Goal: Obtain resource: Obtain resource

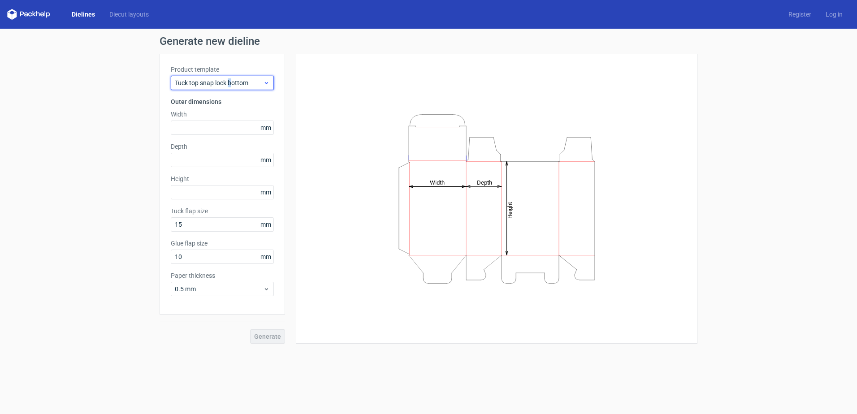
click at [231, 84] on span "Tuck top snap lock bottom" at bounding box center [219, 82] width 88 height 9
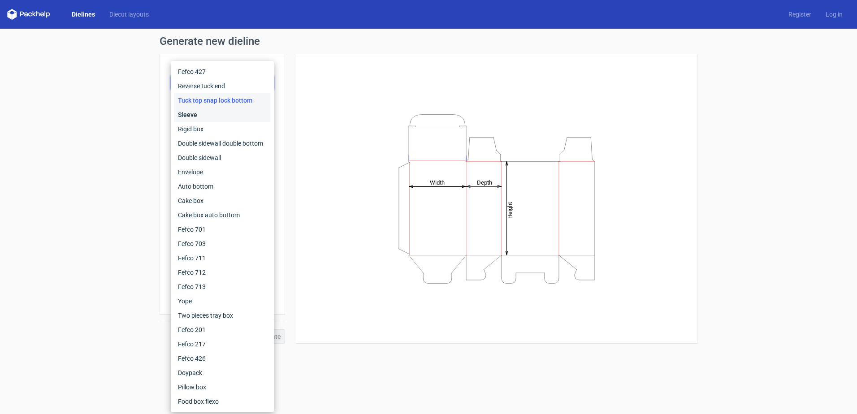
drag, startPoint x: 231, startPoint y: 84, endPoint x: 201, endPoint y: 115, distance: 42.8
click at [201, 115] on div "Sleeve" at bounding box center [222, 115] width 96 height 14
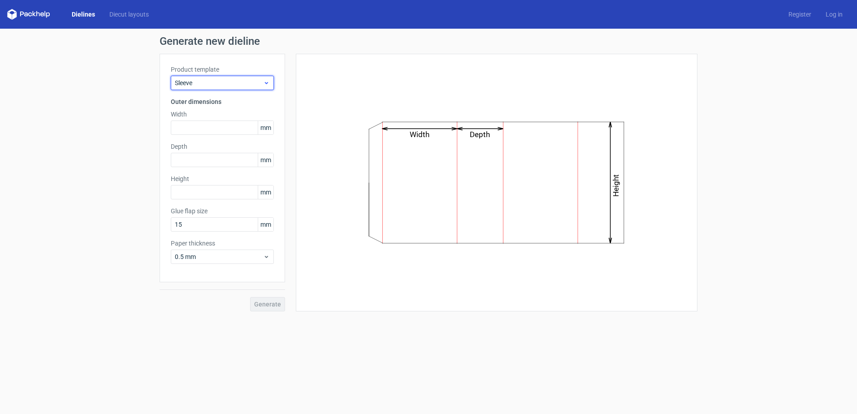
click at [215, 83] on span "Sleeve" at bounding box center [219, 82] width 88 height 9
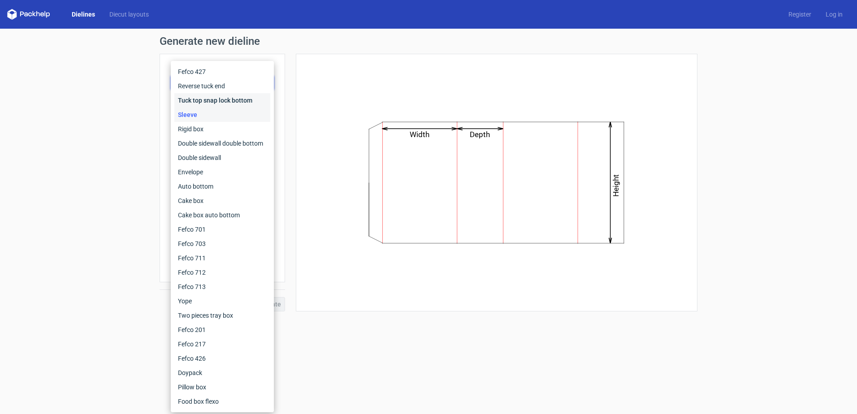
click at [213, 102] on div "Tuck top snap lock bottom" at bounding box center [222, 100] width 96 height 14
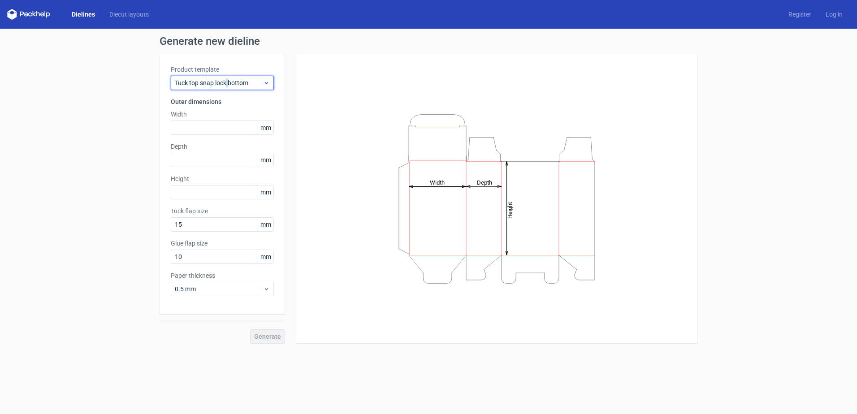
click at [228, 79] on span "Tuck top snap lock bottom" at bounding box center [219, 82] width 88 height 9
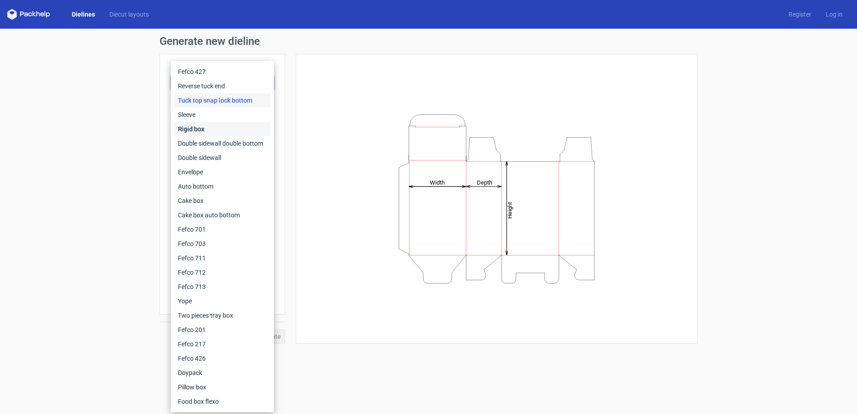
click at [230, 136] on div "Rigid box" at bounding box center [222, 129] width 96 height 14
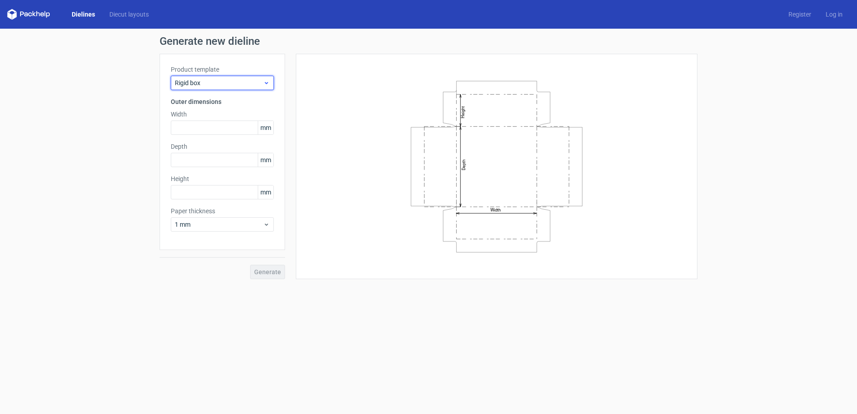
click at [235, 85] on span "Rigid box" at bounding box center [219, 82] width 88 height 9
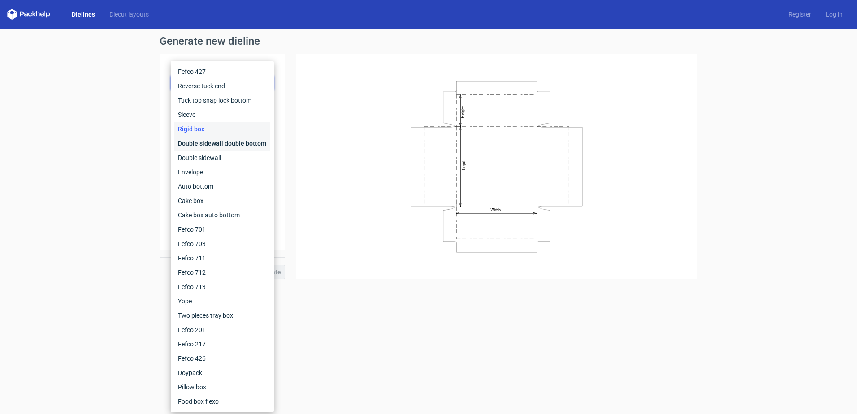
click at [233, 145] on div "Double sidewall double bottom" at bounding box center [222, 143] width 96 height 14
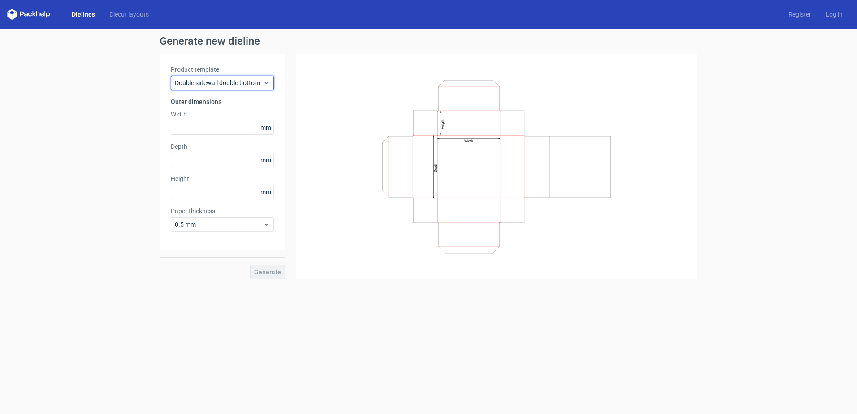
click at [208, 83] on span "Double sidewall double bottom" at bounding box center [219, 82] width 88 height 9
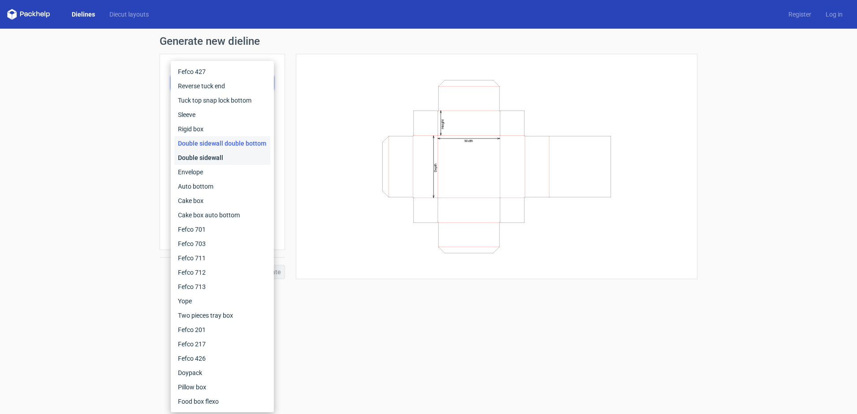
click at [211, 158] on div "Double sidewall" at bounding box center [222, 158] width 96 height 14
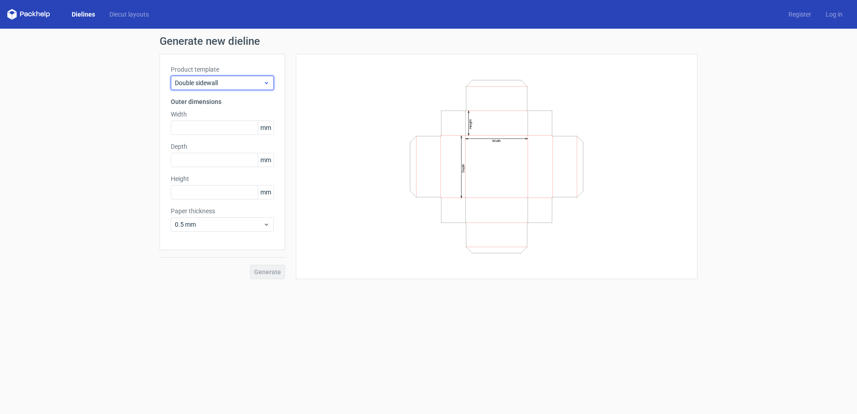
click at [220, 82] on span "Double sidewall" at bounding box center [219, 82] width 88 height 9
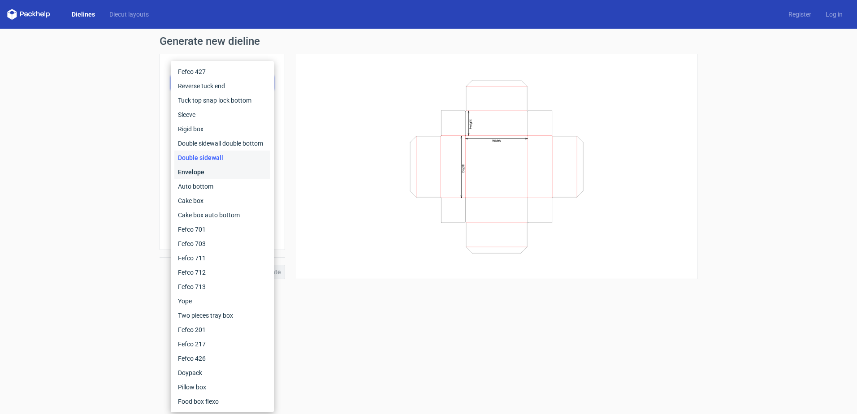
click at [205, 171] on div "Envelope" at bounding box center [222, 172] width 96 height 14
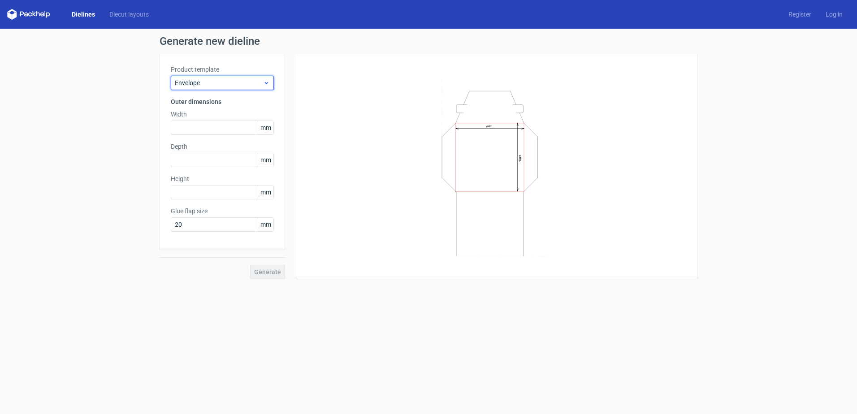
click at [224, 89] on div "Envelope" at bounding box center [222, 83] width 103 height 14
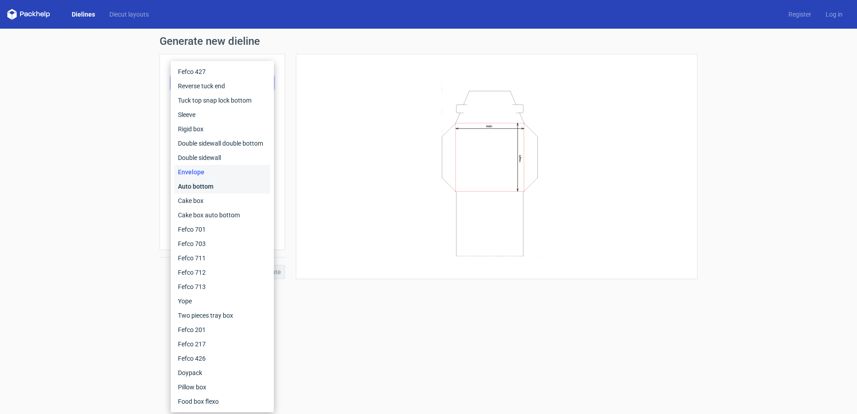
click at [204, 187] on div "Auto bottom" at bounding box center [222, 186] width 96 height 14
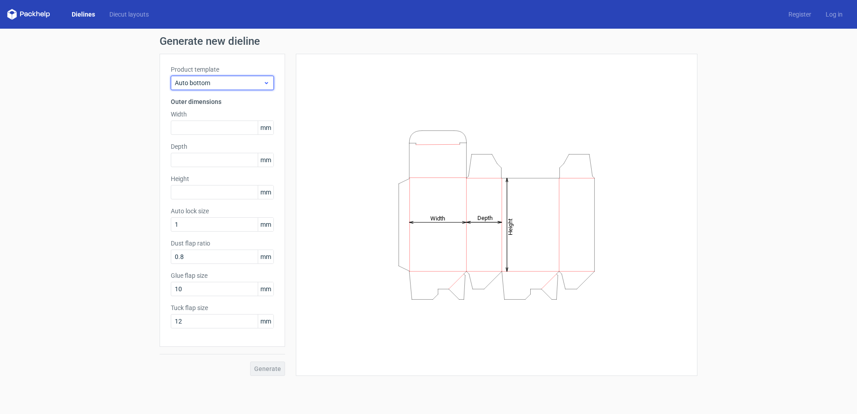
click at [233, 85] on span "Auto bottom" at bounding box center [219, 82] width 88 height 9
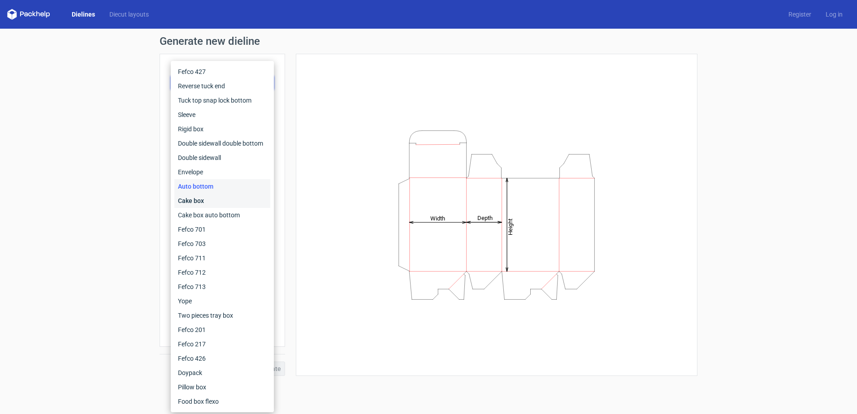
click at [226, 200] on div "Cake box" at bounding box center [222, 201] width 96 height 14
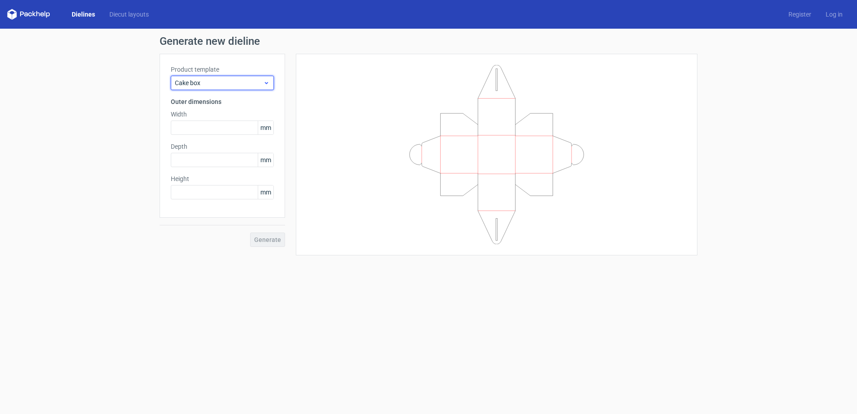
click at [224, 85] on span "Cake box" at bounding box center [219, 82] width 88 height 9
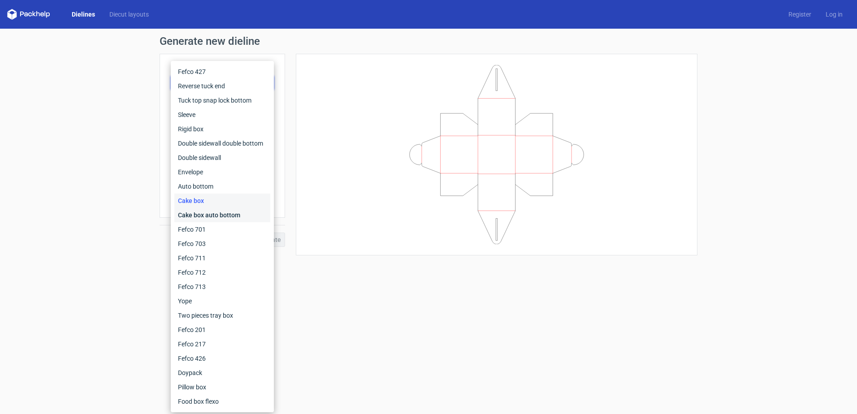
click at [213, 216] on div "Cake box auto bottom" at bounding box center [222, 215] width 96 height 14
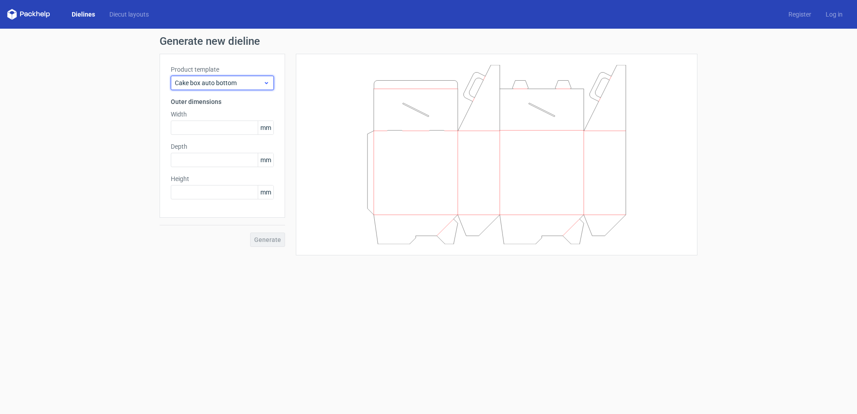
click at [215, 82] on span "Cake box auto bottom" at bounding box center [219, 82] width 88 height 9
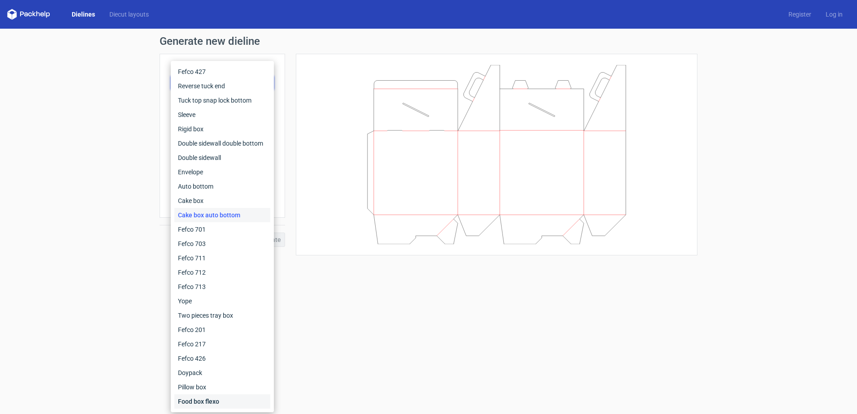
click at [212, 404] on div "Food box flexo" at bounding box center [222, 401] width 96 height 14
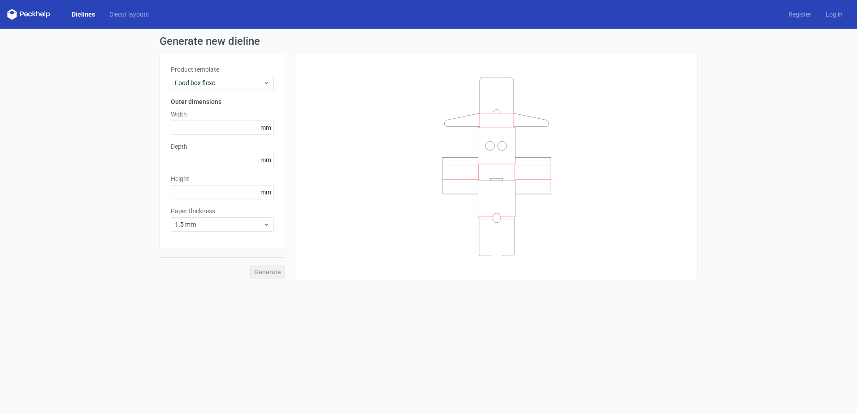
click at [212, 91] on div "Product template Food box flexo Outer dimensions Width mm Depth mm Height mm Pa…" at bounding box center [221, 152] width 125 height 196
click at [214, 85] on span "Food box flexo" at bounding box center [219, 82] width 88 height 9
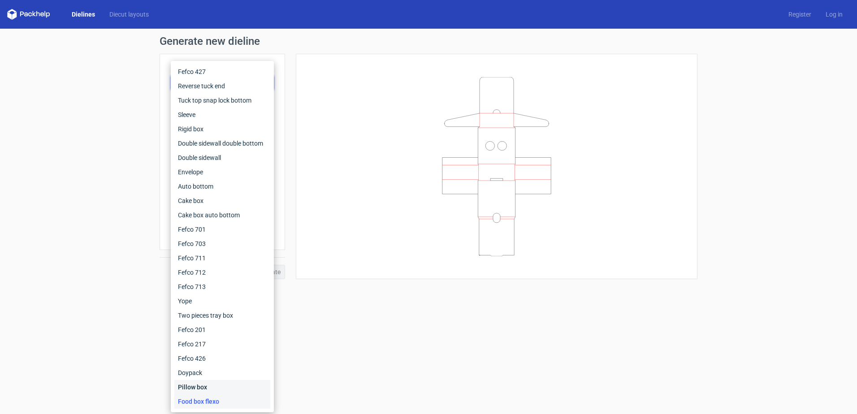
click at [212, 389] on div "Pillow box" at bounding box center [222, 387] width 96 height 14
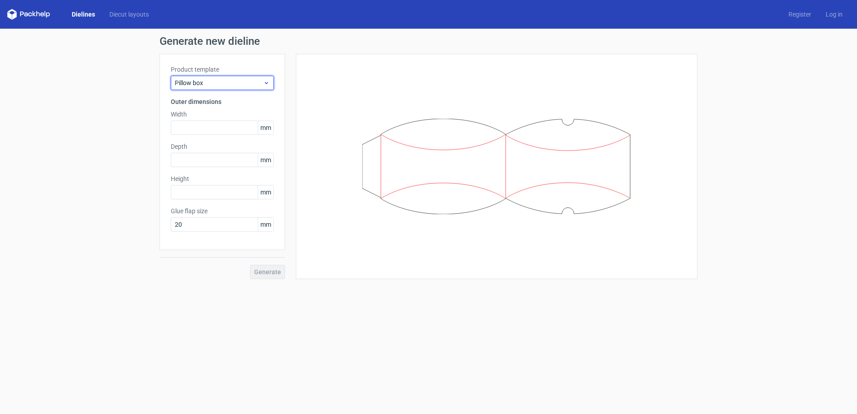
click at [233, 85] on span "Pillow box" at bounding box center [219, 82] width 88 height 9
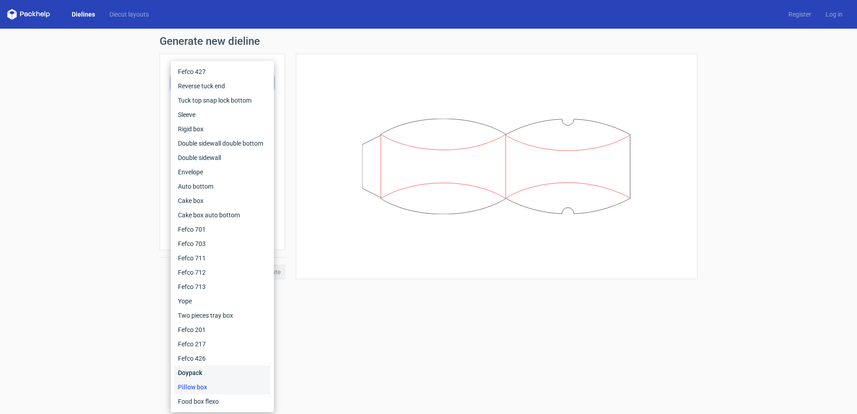
drag, startPoint x: 203, startPoint y: 373, endPoint x: 203, endPoint y: 366, distance: 6.7
click at [203, 373] on div "Doypack" at bounding box center [222, 373] width 96 height 14
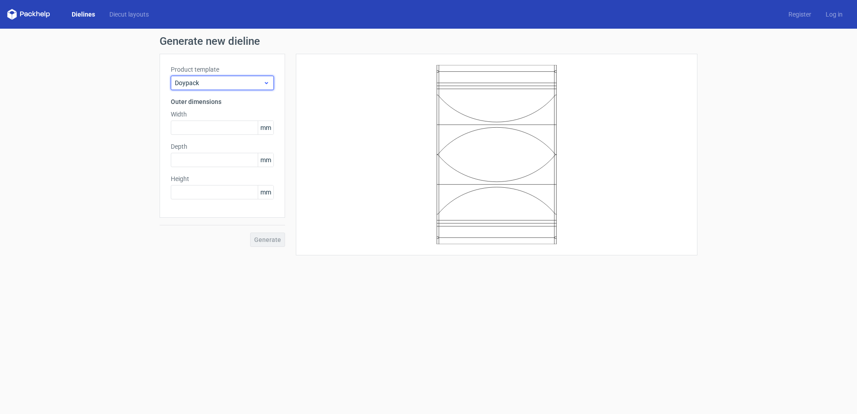
click at [234, 85] on span "Doypack" at bounding box center [219, 82] width 88 height 9
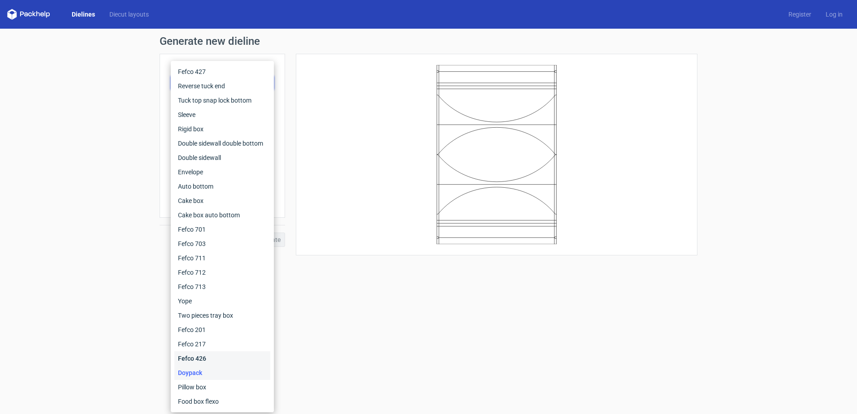
click at [224, 354] on div "Fefco 426" at bounding box center [222, 358] width 96 height 14
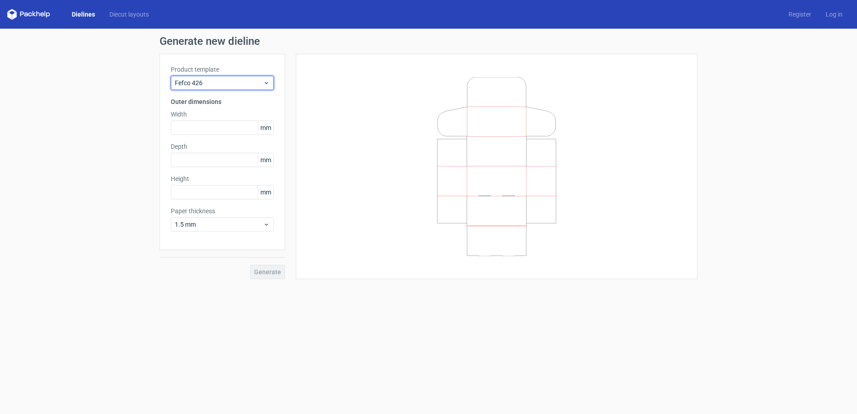
click at [233, 90] on div "Fefco 426" at bounding box center [222, 83] width 103 height 14
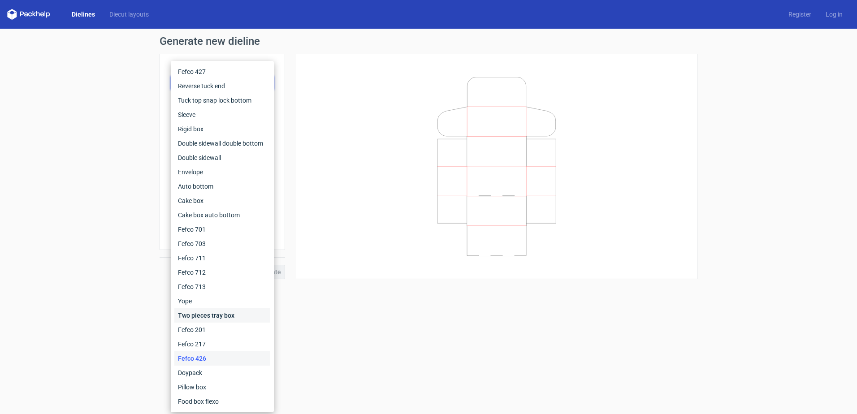
click at [211, 319] on div "Two pieces tray box" at bounding box center [222, 315] width 96 height 14
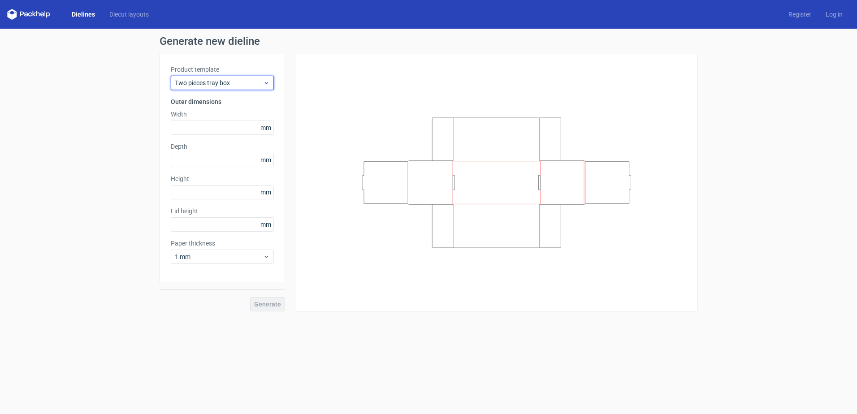
click at [243, 78] on div "Two pieces tray box" at bounding box center [222, 83] width 103 height 14
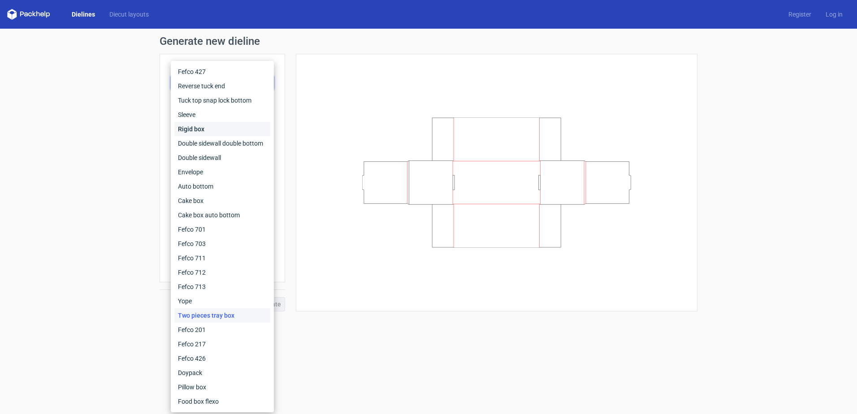
click at [238, 122] on div "Rigid box" at bounding box center [222, 129] width 96 height 14
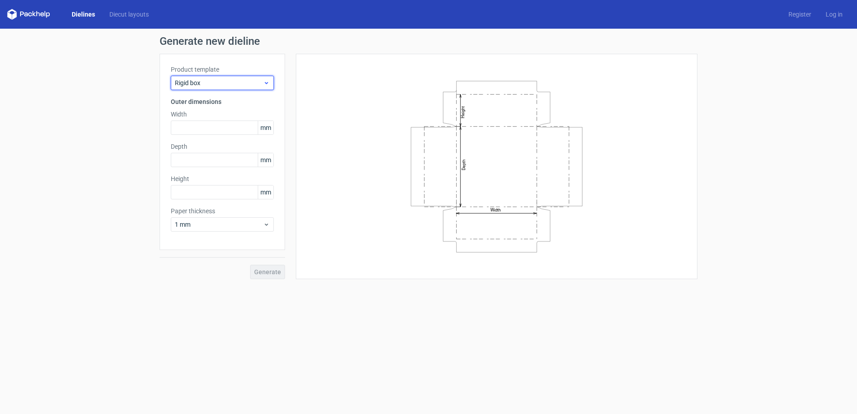
click at [230, 87] on span "Rigid box" at bounding box center [219, 82] width 88 height 9
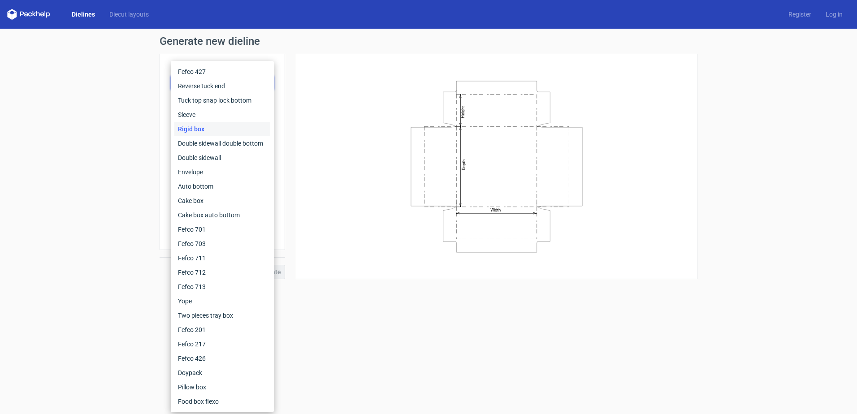
click at [228, 122] on div "Rigid box" at bounding box center [222, 129] width 96 height 14
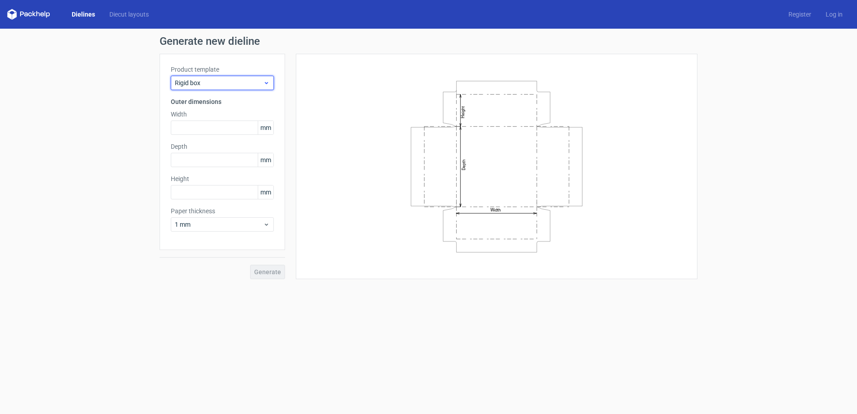
click at [223, 77] on div "Rigid box" at bounding box center [222, 83] width 103 height 14
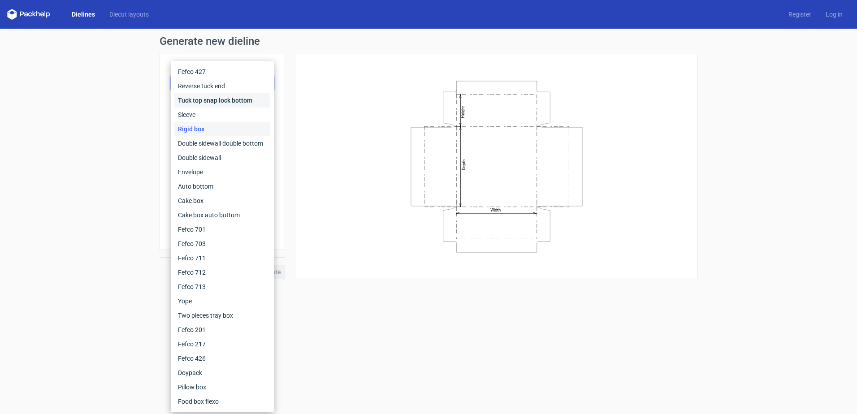
click at [224, 105] on div "Tuck top snap lock bottom" at bounding box center [222, 100] width 96 height 14
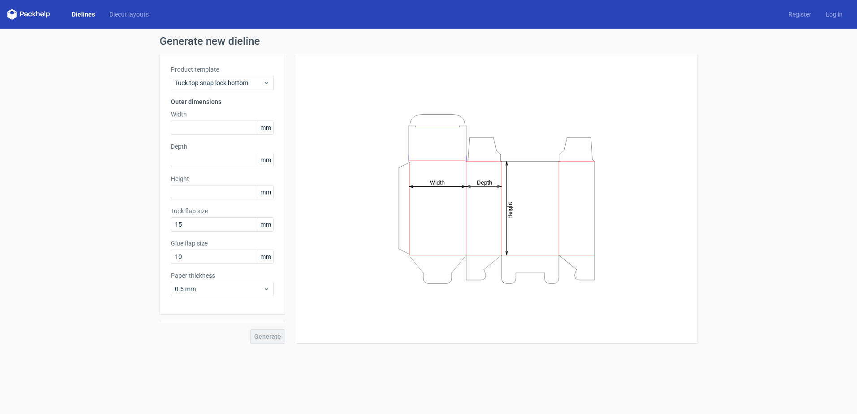
click at [446, 254] on icon "Height Depth Width" at bounding box center [496, 198] width 269 height 179
drag, startPoint x: 446, startPoint y: 254, endPoint x: 433, endPoint y: 278, distance: 26.7
click at [433, 278] on icon "Height Depth Width" at bounding box center [496, 198] width 269 height 179
click at [441, 268] on icon "Height Depth Width" at bounding box center [496, 198] width 269 height 179
click at [483, 278] on icon "Height Depth Width" at bounding box center [496, 198] width 269 height 179
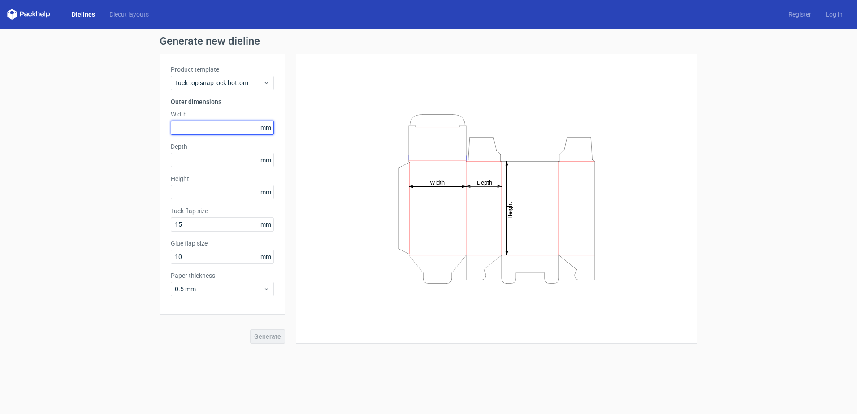
click at [197, 128] on input "text" at bounding box center [222, 128] width 103 height 14
type input "93"
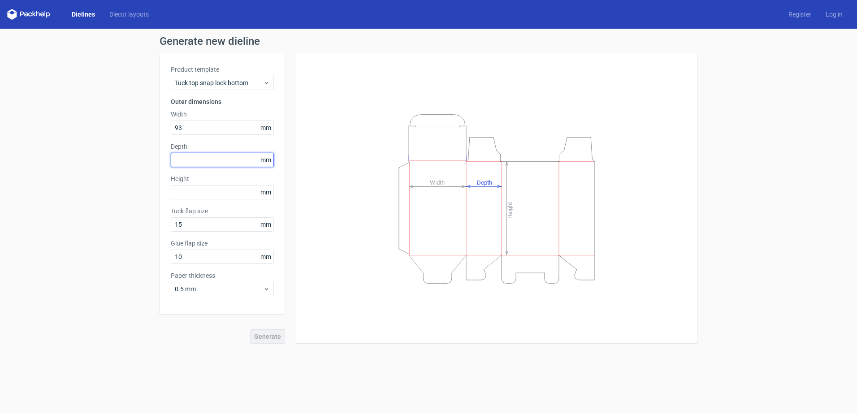
click at [207, 159] on input "text" at bounding box center [222, 160] width 103 height 14
type input "34"
type input "140"
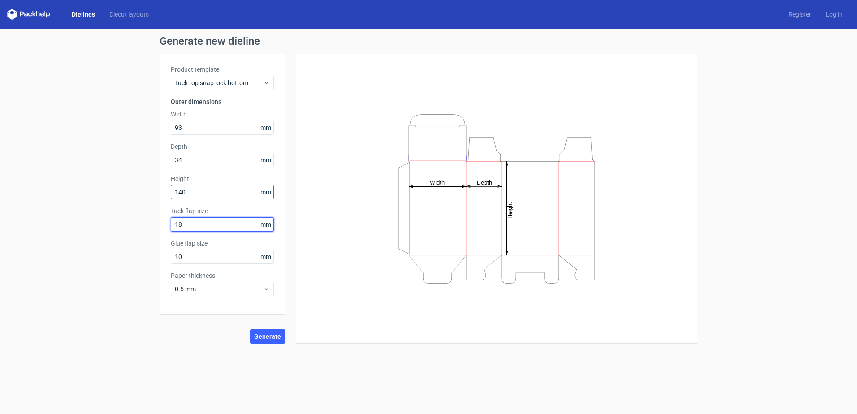
type input "18"
click at [306, 289] on div "Height Depth Width" at bounding box center [496, 199] width 401 height 290
click at [262, 336] on span "Generate" at bounding box center [267, 336] width 27 height 6
drag, startPoint x: 254, startPoint y: 280, endPoint x: 251, endPoint y: 286, distance: 6.4
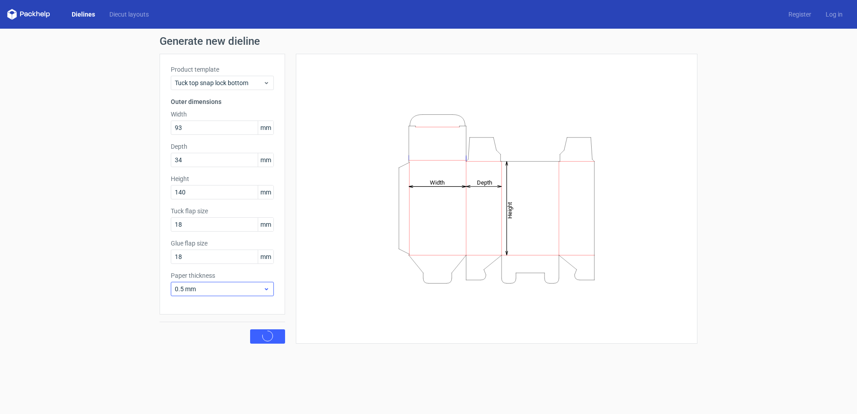
click at [254, 280] on div "Paper thickness 0.5 mm" at bounding box center [222, 283] width 103 height 25
click at [243, 291] on span "0.5 mm" at bounding box center [219, 288] width 88 height 9
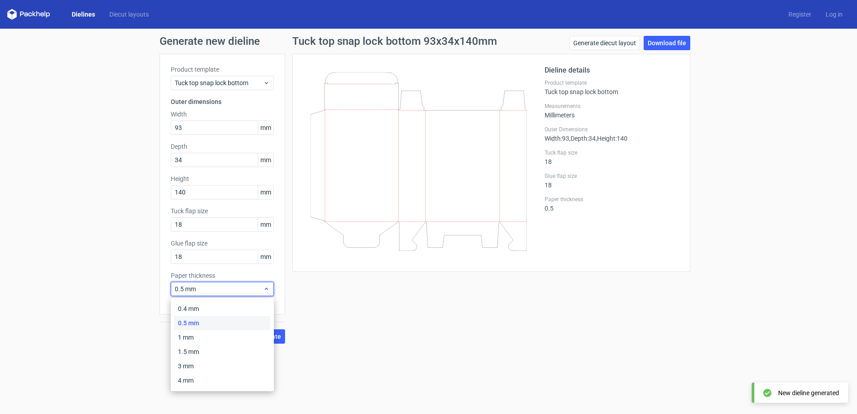
click at [243, 290] on span "0.5 mm" at bounding box center [219, 288] width 88 height 9
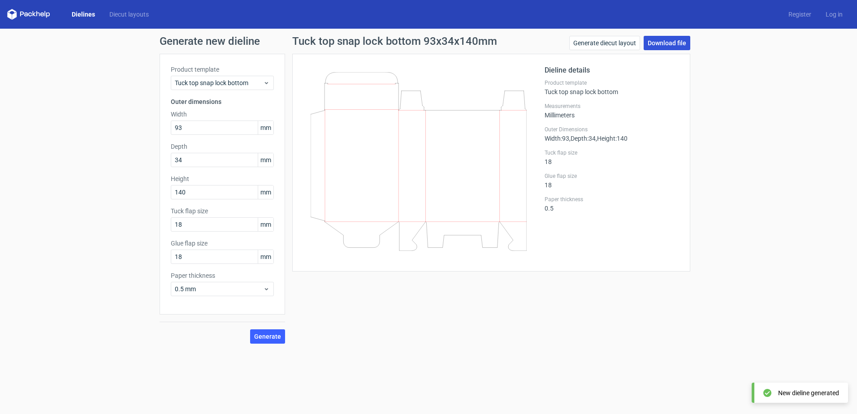
click at [674, 43] on link "Download file" at bounding box center [666, 43] width 47 height 14
click at [676, 42] on link "Download file" at bounding box center [666, 43] width 47 height 14
click at [224, 80] on span "Tuck top snap lock bottom" at bounding box center [219, 82] width 88 height 9
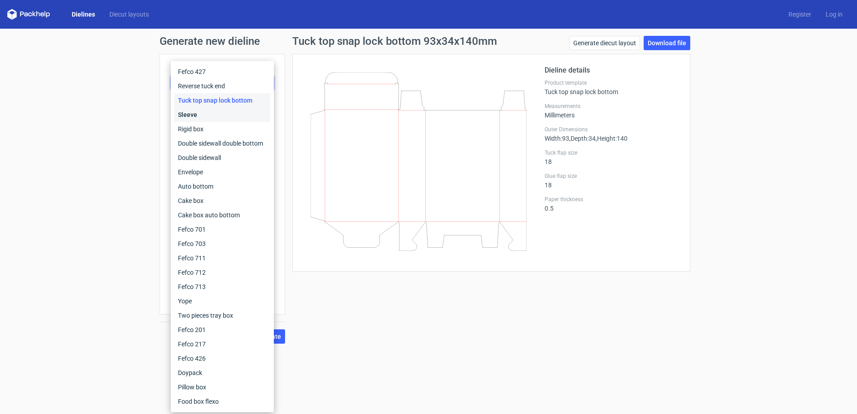
click at [215, 116] on div "Sleeve" at bounding box center [222, 115] width 96 height 14
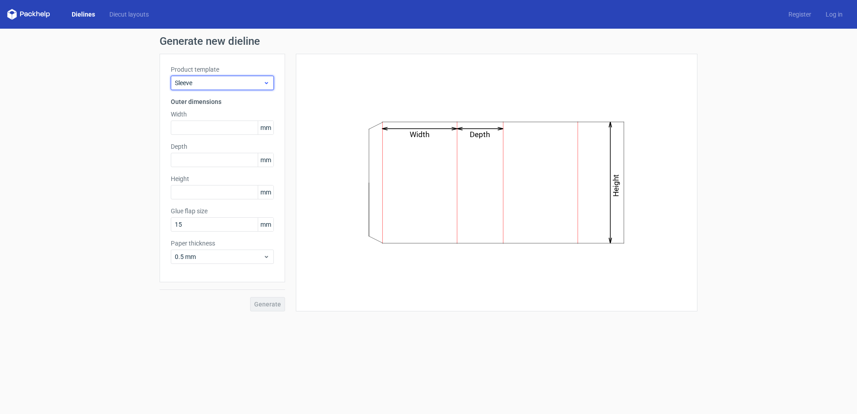
click at [222, 89] on div "Sleeve" at bounding box center [222, 83] width 103 height 14
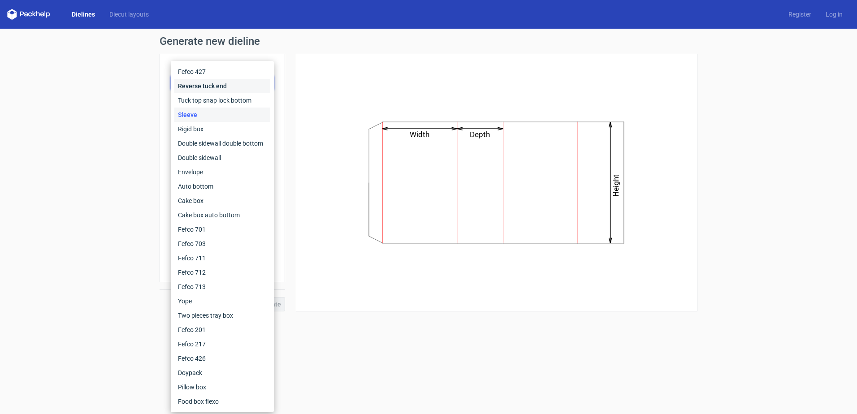
click at [213, 85] on div "Reverse tuck end" at bounding box center [222, 86] width 96 height 14
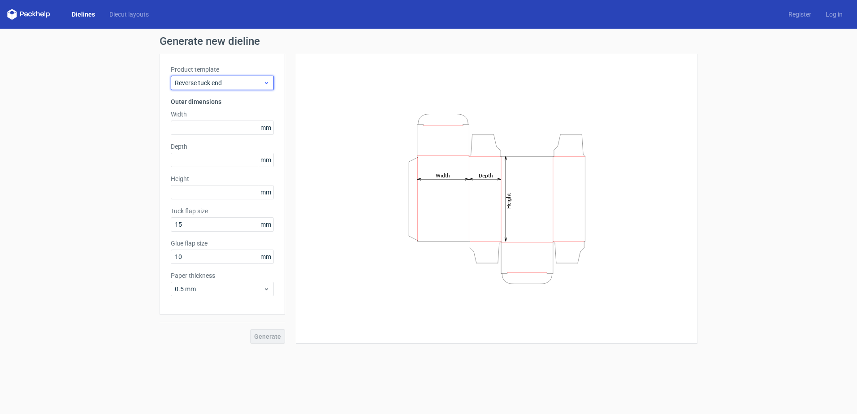
click at [224, 87] on span "Reverse tuck end" at bounding box center [219, 82] width 88 height 9
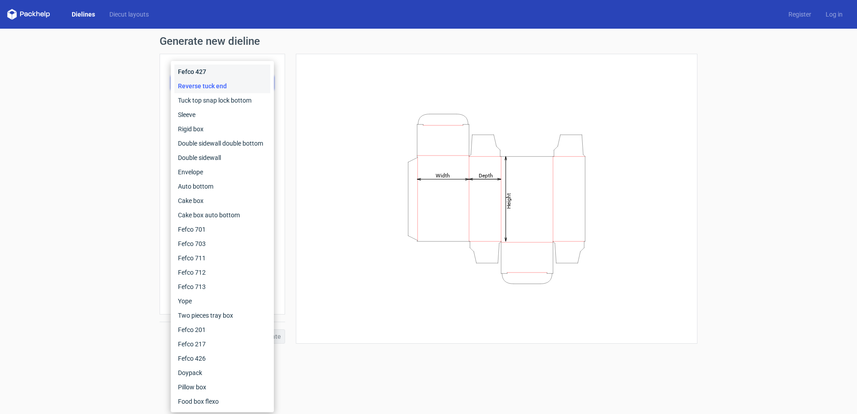
click at [207, 75] on div "Fefco 427" at bounding box center [222, 72] width 96 height 14
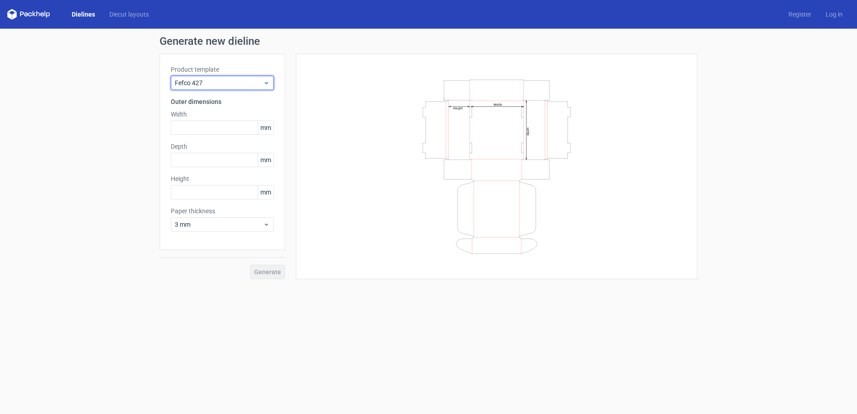
click at [220, 85] on span "Fefco 427" at bounding box center [219, 82] width 88 height 9
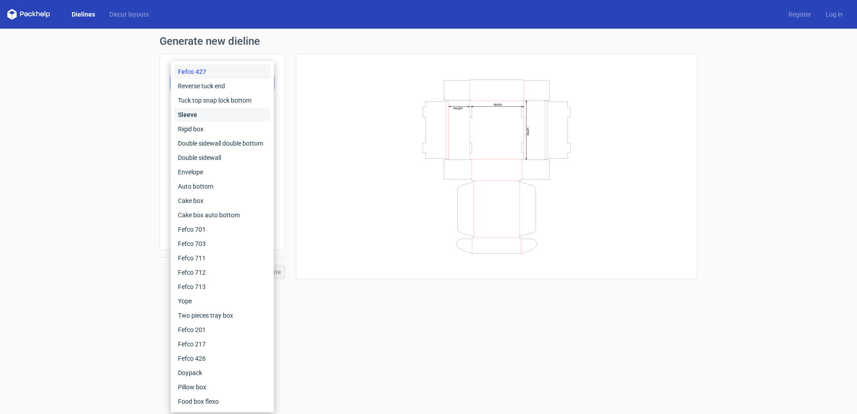
click at [206, 112] on div "Sleeve" at bounding box center [222, 115] width 96 height 14
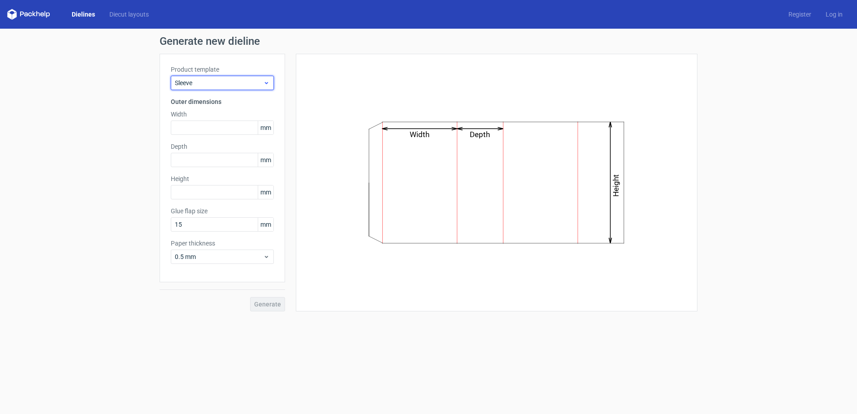
click at [212, 78] on div "Sleeve" at bounding box center [222, 83] width 103 height 14
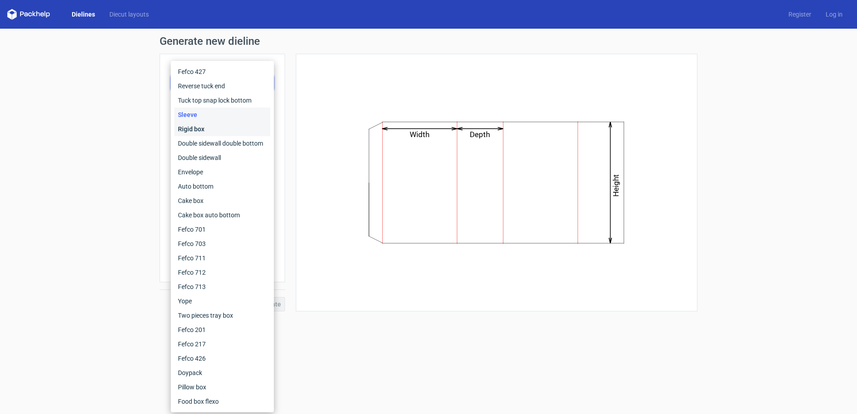
click at [207, 128] on div "Rigid box" at bounding box center [222, 129] width 96 height 14
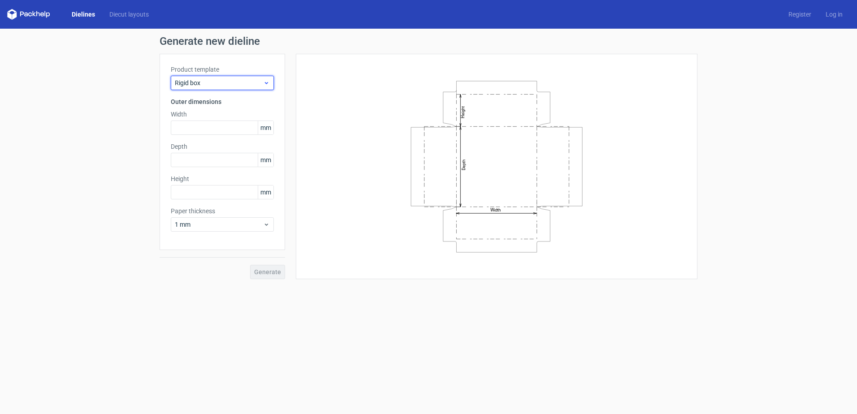
click at [226, 77] on div "Rigid box" at bounding box center [222, 83] width 103 height 14
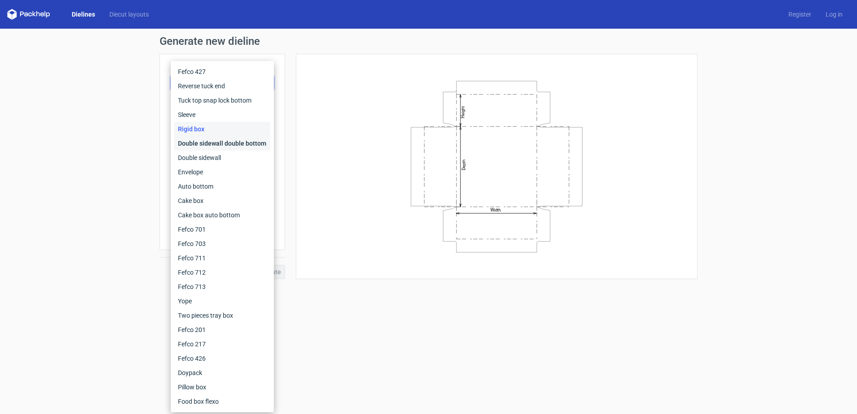
click at [216, 142] on div "Double sidewall double bottom" at bounding box center [222, 143] width 96 height 14
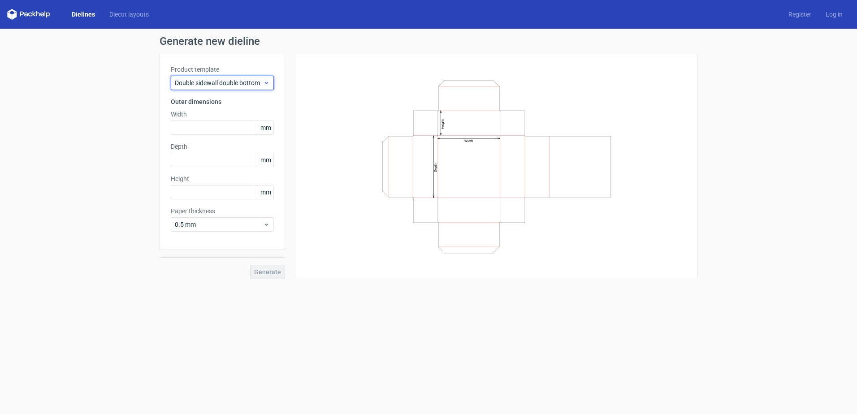
click at [226, 86] on span "Double sidewall double bottom" at bounding box center [219, 82] width 88 height 9
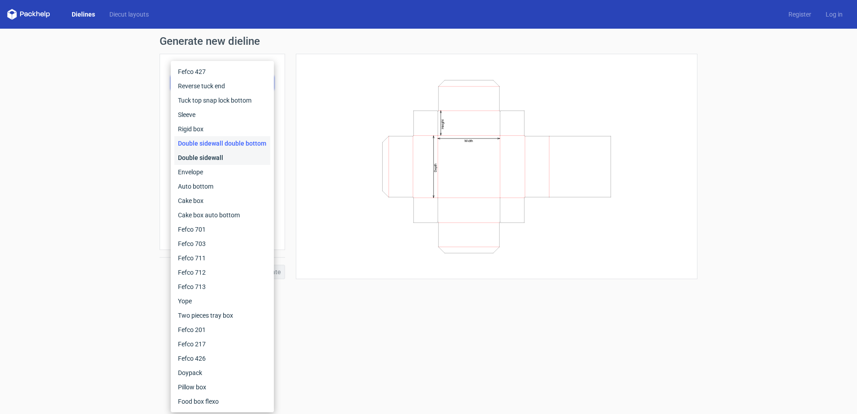
click at [213, 163] on div "Double sidewall" at bounding box center [222, 158] width 96 height 14
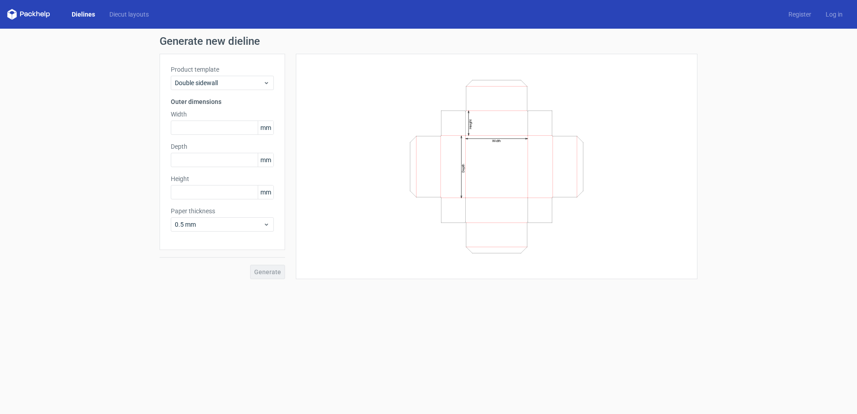
click at [228, 90] on div "Product template Double sidewall Outer dimensions Width mm Depth mm Height mm P…" at bounding box center [221, 152] width 125 height 196
click at [212, 92] on div "Product template Double sidewall Outer dimensions Width mm Depth mm Height mm P…" at bounding box center [221, 152] width 125 height 196
click at [214, 86] on span "Double sidewall" at bounding box center [219, 82] width 88 height 9
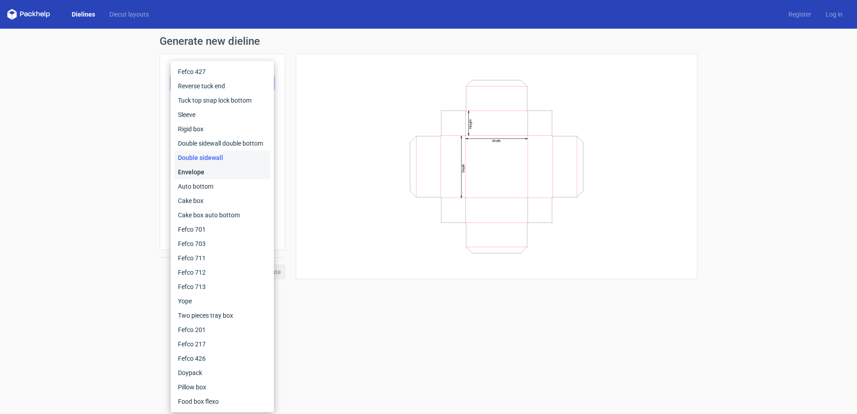
click at [200, 173] on div "Envelope" at bounding box center [222, 172] width 96 height 14
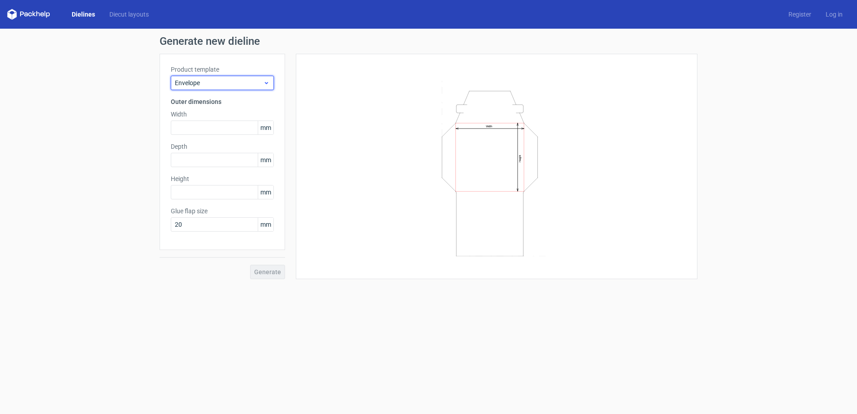
click at [225, 82] on span "Envelope" at bounding box center [219, 82] width 88 height 9
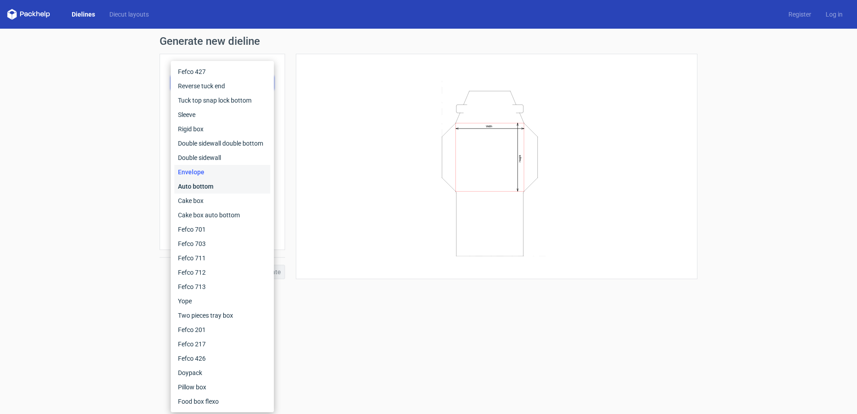
click at [206, 186] on div "Auto bottom" at bounding box center [222, 186] width 96 height 14
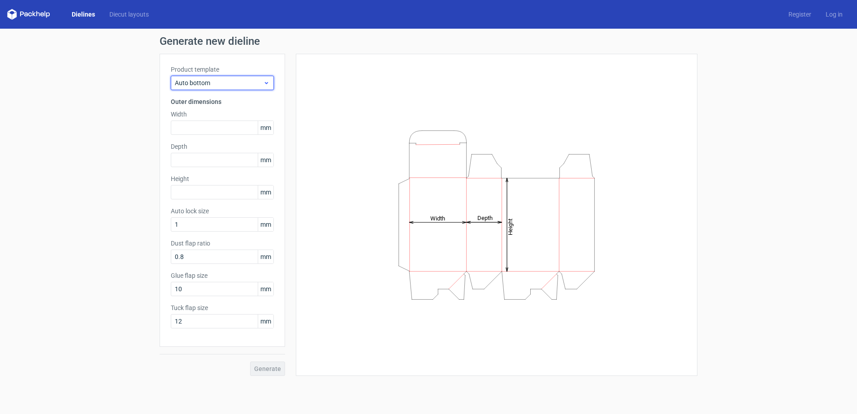
click at [211, 89] on div "Auto bottom" at bounding box center [222, 83] width 103 height 14
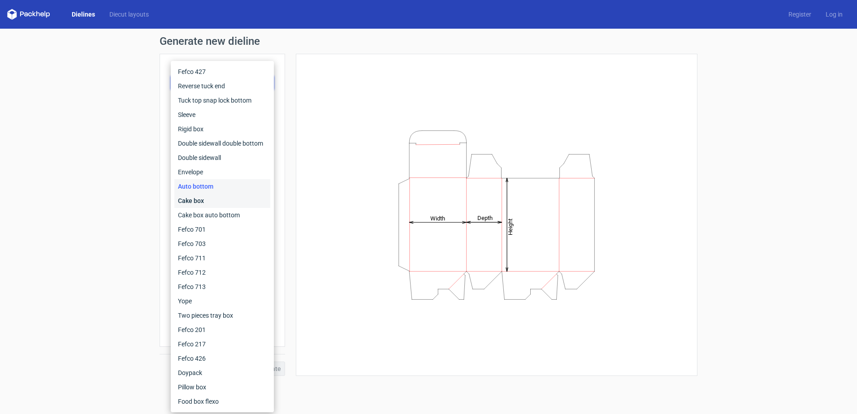
click at [211, 202] on div "Cake box" at bounding box center [222, 201] width 96 height 14
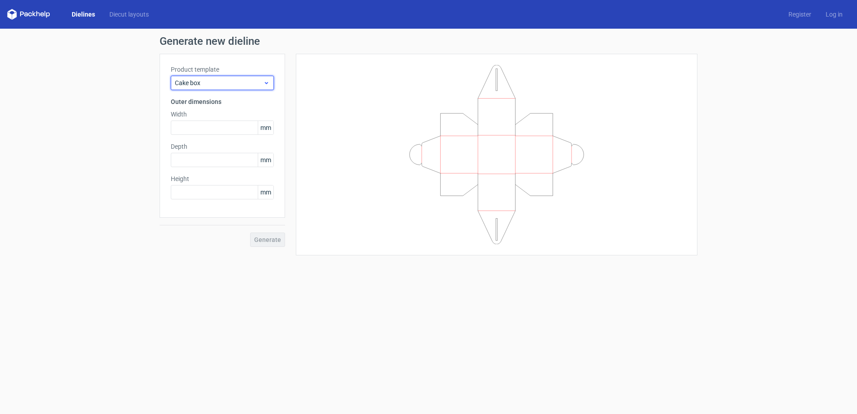
click at [225, 86] on span "Cake box" at bounding box center [219, 82] width 88 height 9
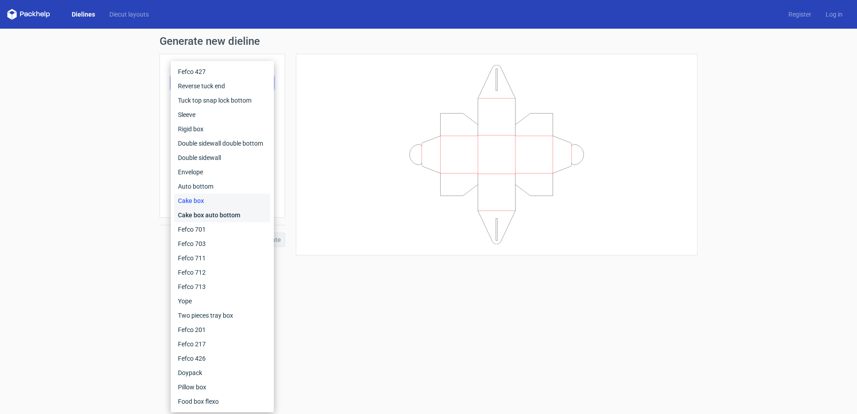
click at [213, 214] on div "Cake box auto bottom" at bounding box center [222, 215] width 96 height 14
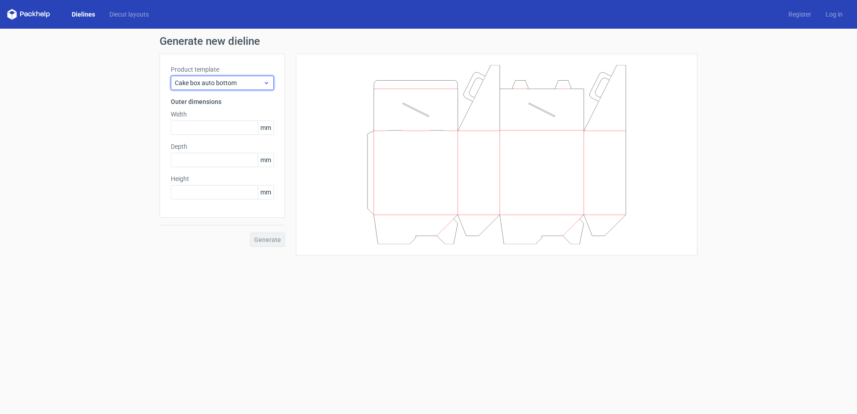
click at [237, 85] on span "Cake box auto bottom" at bounding box center [219, 82] width 88 height 9
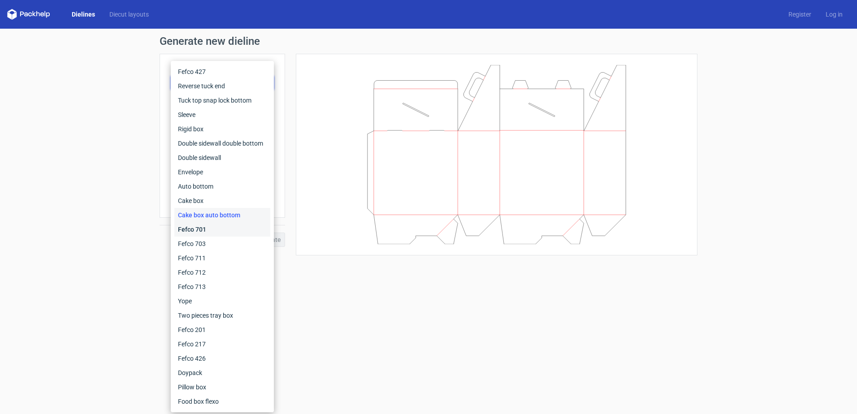
click at [206, 228] on div "Fefco 701" at bounding box center [222, 229] width 96 height 14
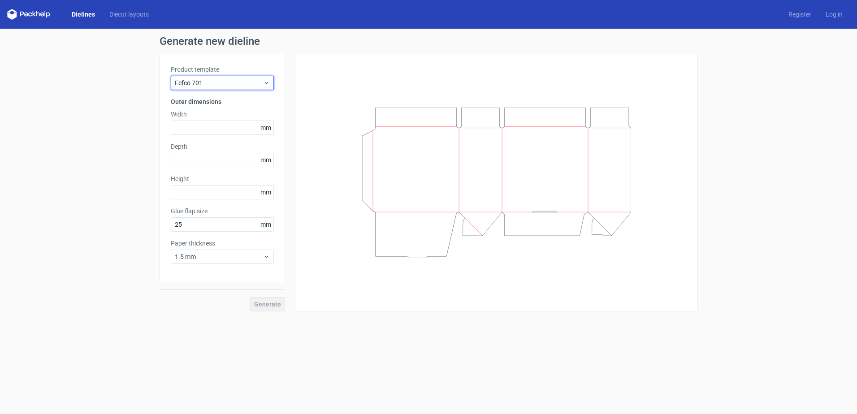
click at [241, 88] on div "Fefco 701" at bounding box center [222, 83] width 103 height 14
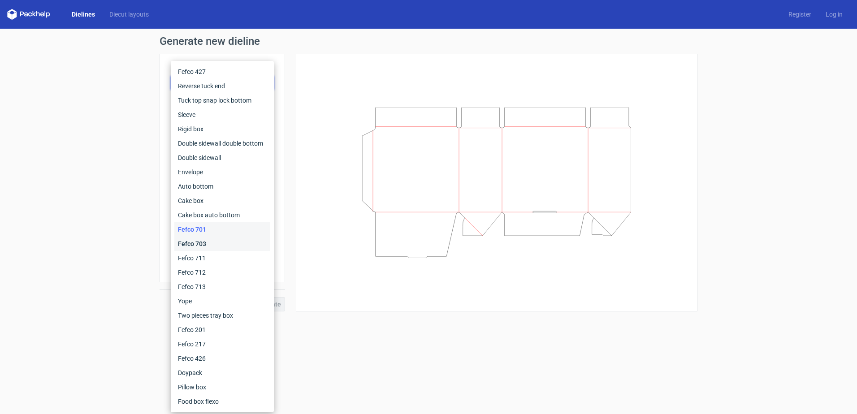
click at [213, 245] on div "Fefco 703" at bounding box center [222, 244] width 96 height 14
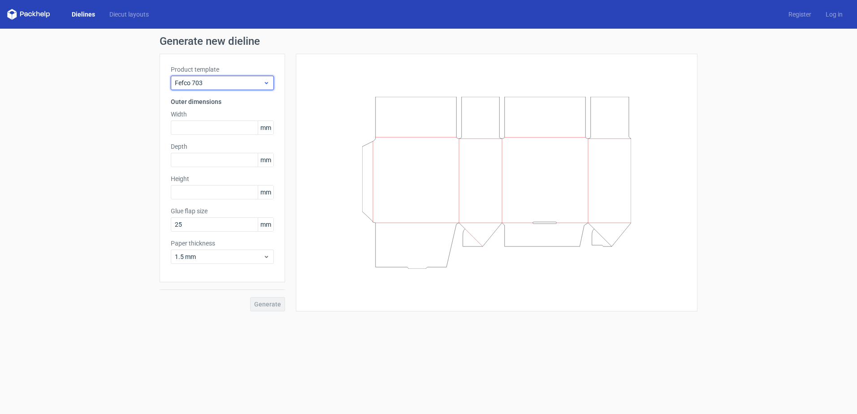
click at [228, 82] on span "Fefco 703" at bounding box center [219, 82] width 88 height 9
click at [202, 78] on span "Fefco 711" at bounding box center [219, 82] width 88 height 9
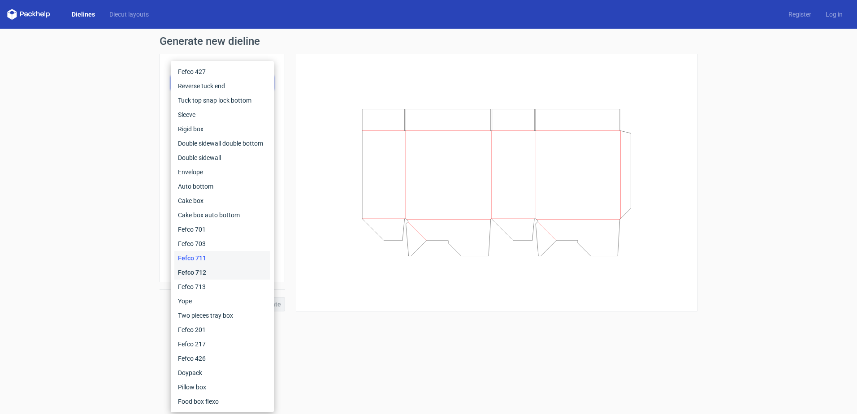
click at [210, 268] on div "Fefco 712" at bounding box center [222, 272] width 96 height 14
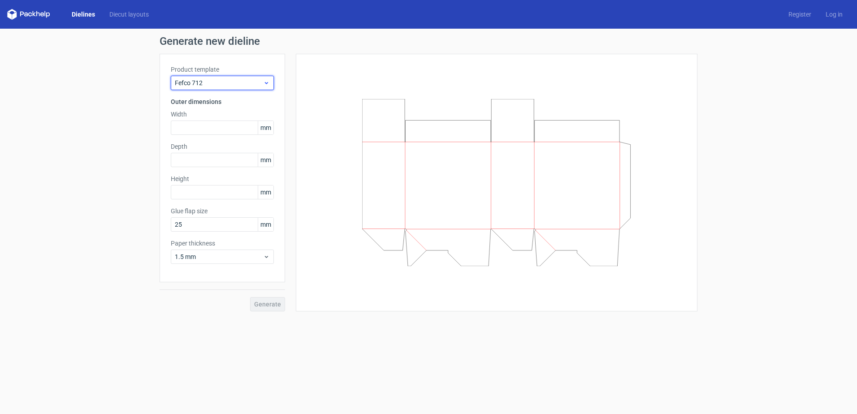
click at [225, 84] on span "Fefco 712" at bounding box center [219, 82] width 88 height 9
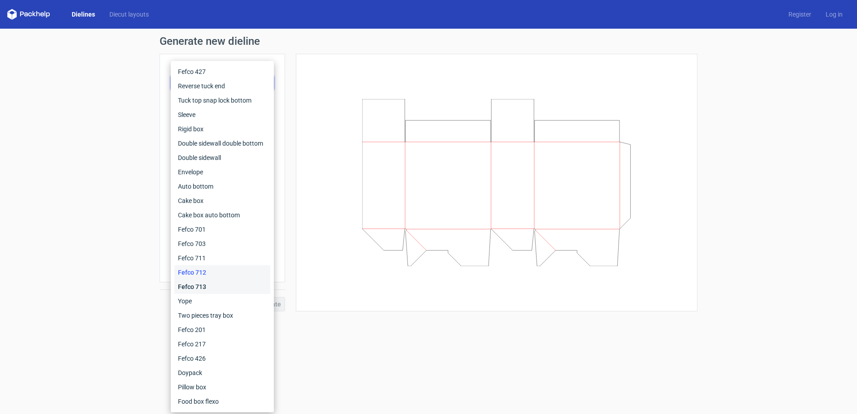
click at [200, 286] on div "Fefco 713" at bounding box center [222, 287] width 96 height 14
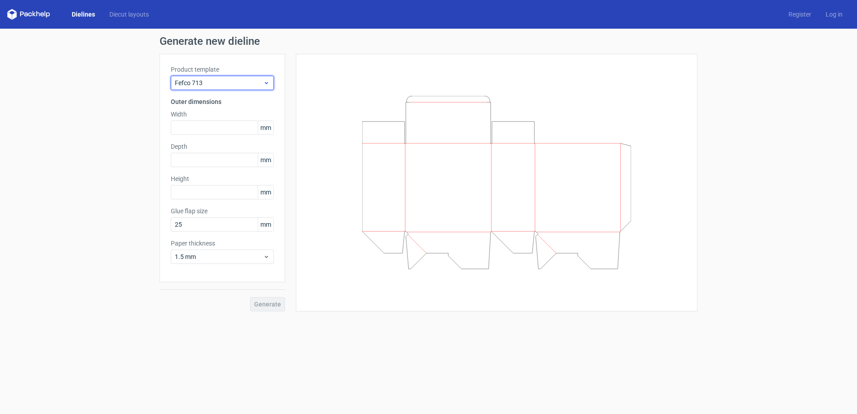
click at [224, 81] on span "Fefco 713" at bounding box center [219, 82] width 88 height 9
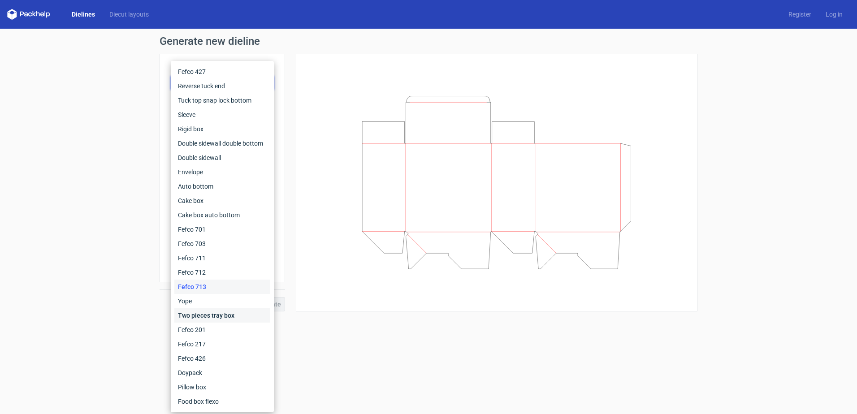
click at [211, 310] on div "Two pieces tray box" at bounding box center [222, 315] width 96 height 14
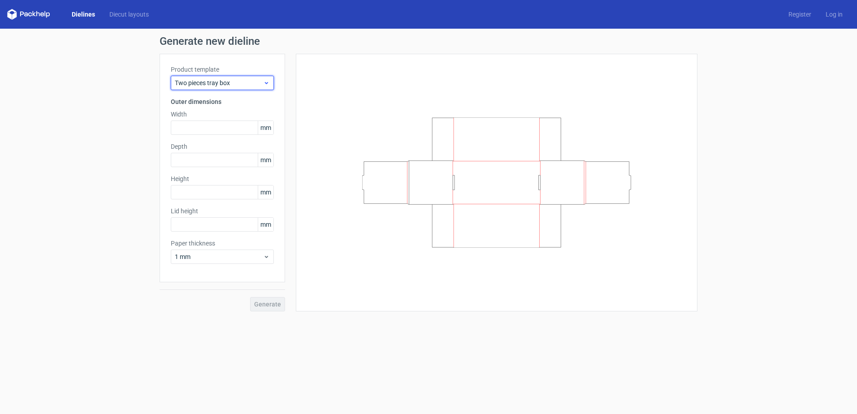
click at [222, 83] on span "Two pieces tray box" at bounding box center [219, 82] width 88 height 9
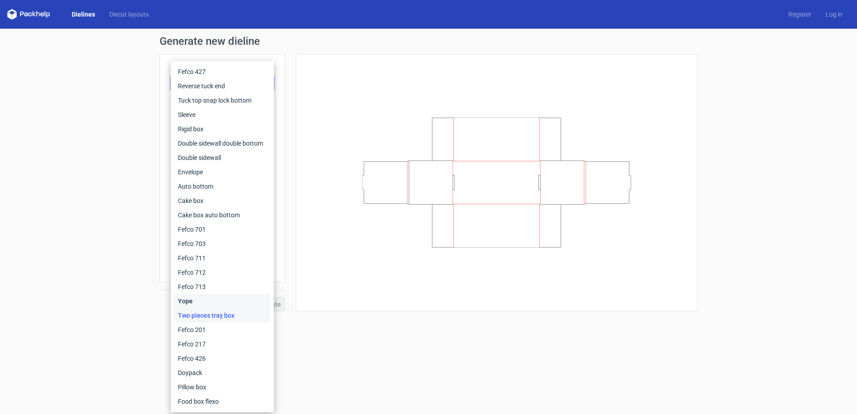
click at [199, 303] on div "Yope" at bounding box center [222, 301] width 96 height 14
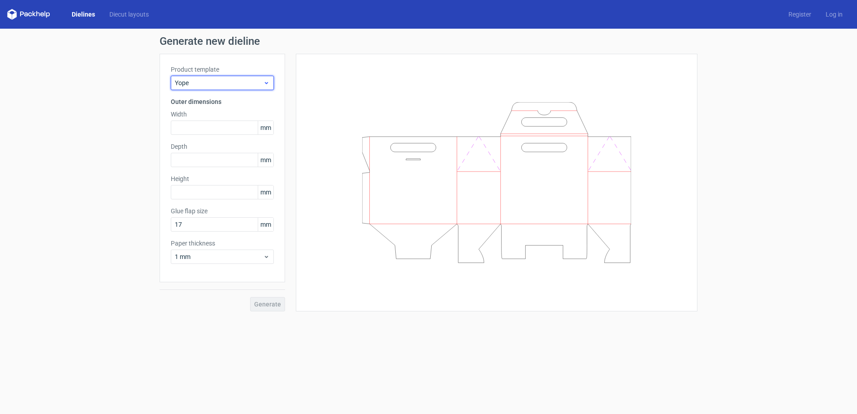
click at [237, 80] on span "Yope" at bounding box center [219, 82] width 88 height 9
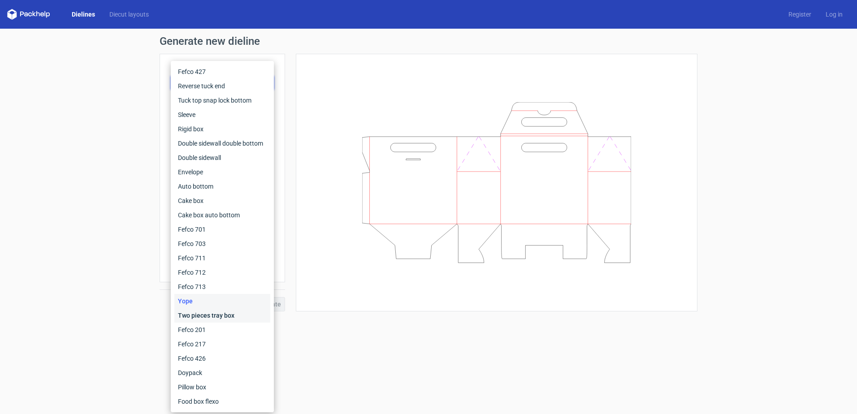
drag, startPoint x: 202, startPoint y: 316, endPoint x: 208, endPoint y: 294, distance: 22.8
click at [203, 316] on div "Two pieces tray box" at bounding box center [222, 315] width 96 height 14
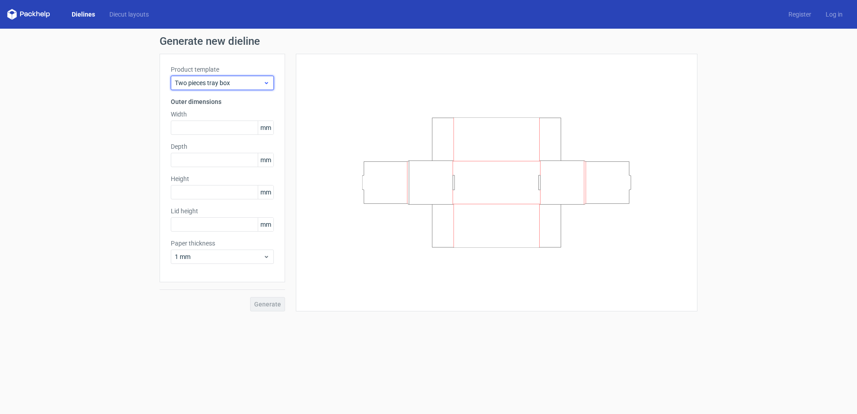
click at [196, 88] on div "Two pieces tray box" at bounding box center [222, 83] width 103 height 14
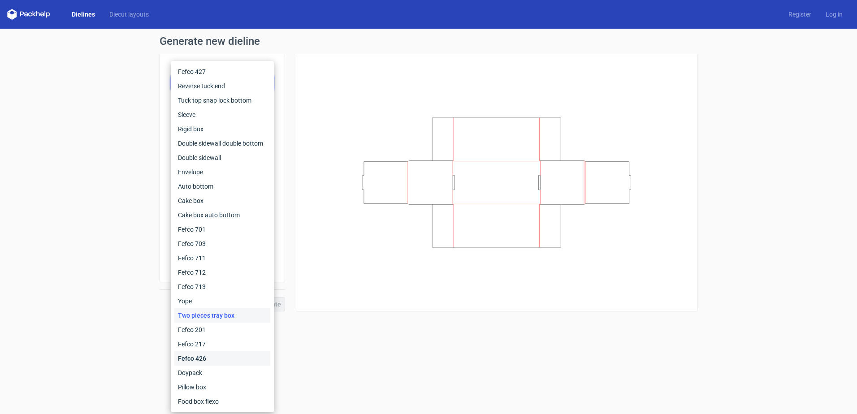
click at [205, 359] on div "Fefco 426" at bounding box center [222, 358] width 96 height 14
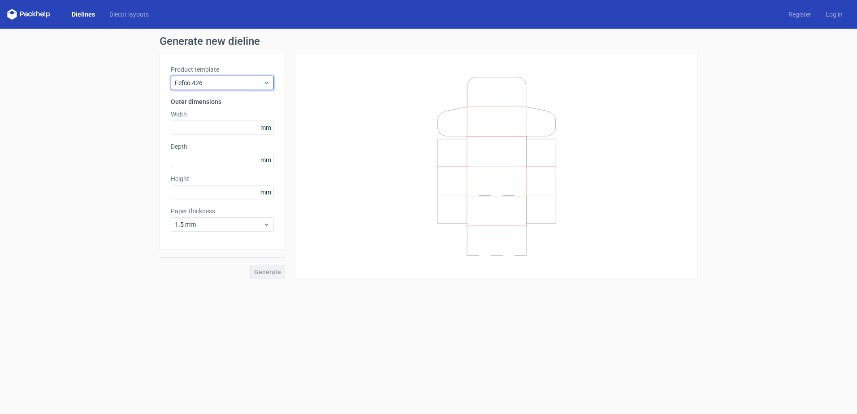
click at [252, 88] on div "Fefco 426" at bounding box center [222, 83] width 103 height 14
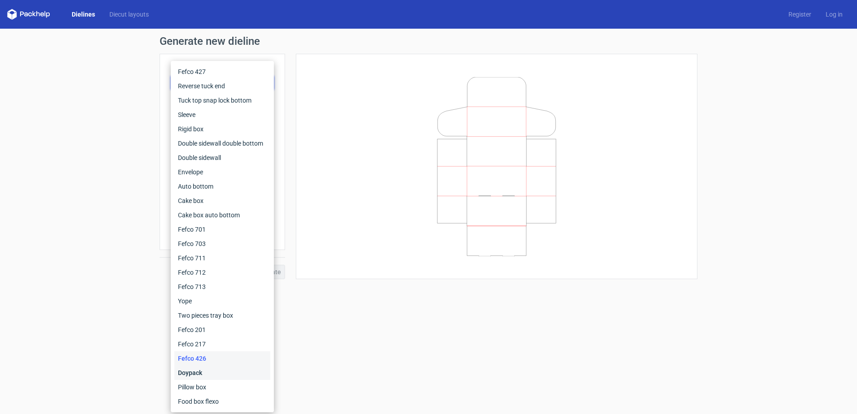
click at [203, 372] on div "Doypack" at bounding box center [222, 373] width 96 height 14
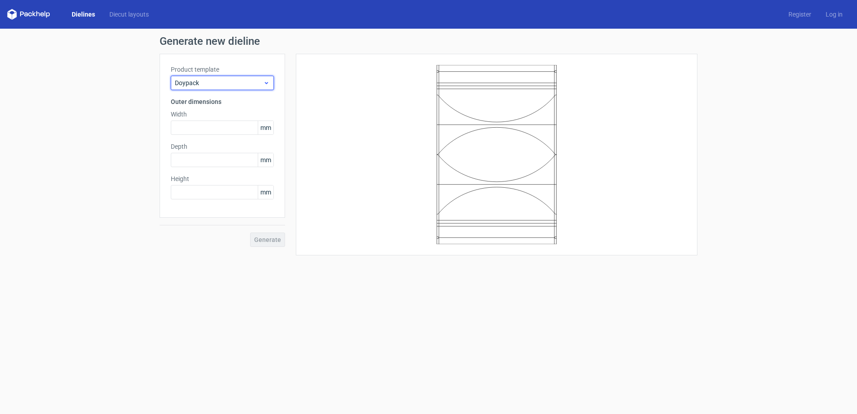
click at [224, 86] on span "Doypack" at bounding box center [219, 82] width 88 height 9
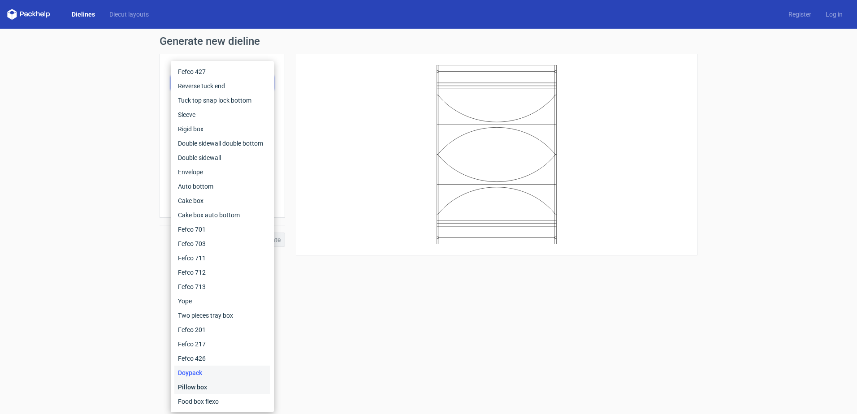
click at [197, 388] on div "Pillow box" at bounding box center [222, 387] width 96 height 14
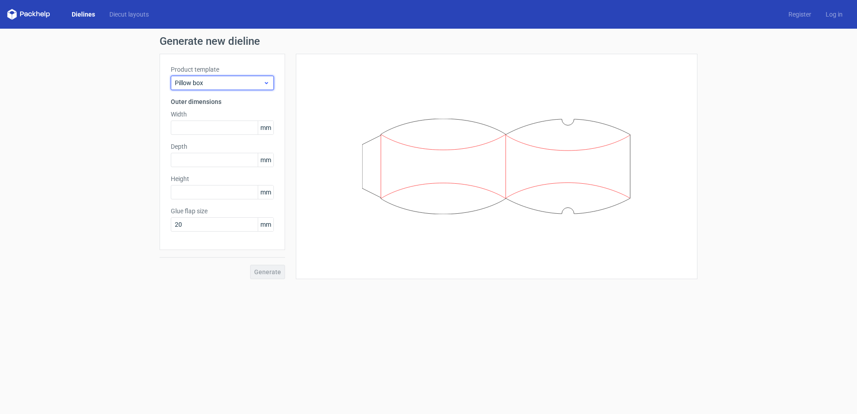
click at [254, 82] on span "Pillow box" at bounding box center [219, 82] width 88 height 9
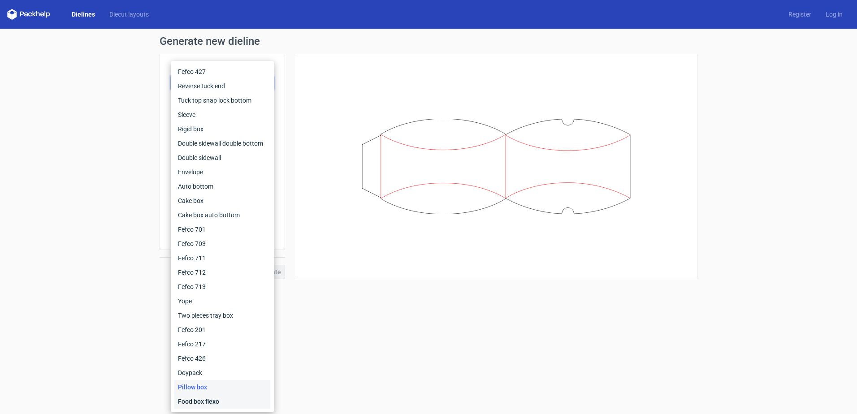
click at [193, 397] on div "Food box flexo" at bounding box center [222, 401] width 96 height 14
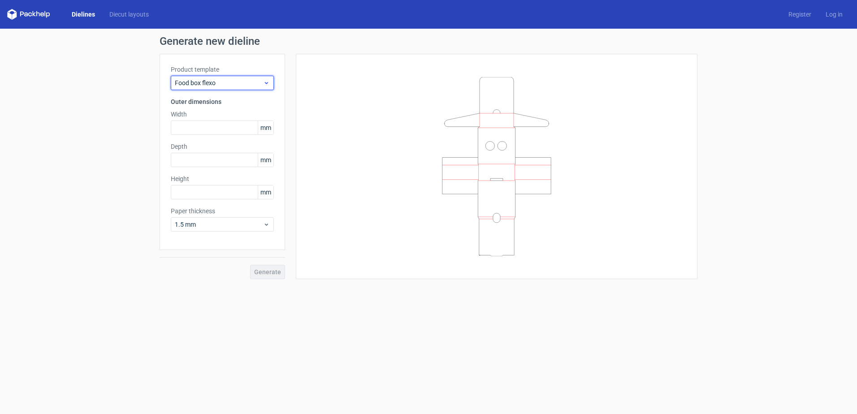
click at [244, 80] on span "Food box flexo" at bounding box center [219, 82] width 88 height 9
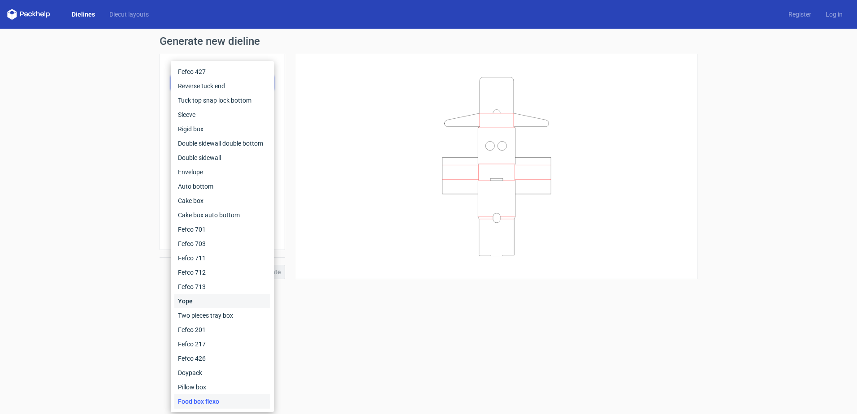
click at [203, 306] on div "Yope" at bounding box center [222, 301] width 96 height 14
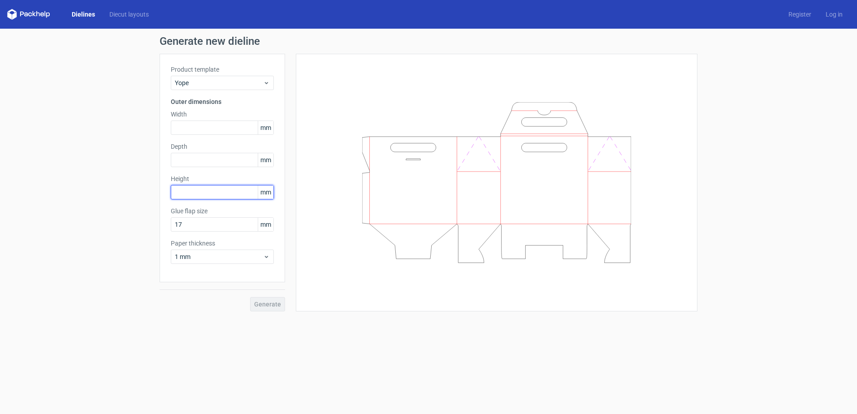
click at [237, 188] on input "text" at bounding box center [222, 192] width 103 height 14
click at [211, 235] on div "Product template Yope Outer dimensions Width mm Depth mm Height mm Glue flap si…" at bounding box center [221, 168] width 125 height 228
click at [210, 226] on input "17" at bounding box center [222, 224] width 103 height 14
drag, startPoint x: 219, startPoint y: 224, endPoint x: 150, endPoint y: 228, distance: 69.1
click at [150, 228] on div "Generate new dieline Product template Yope Outer dimensions Width mm Depth mm H…" at bounding box center [428, 174] width 857 height 290
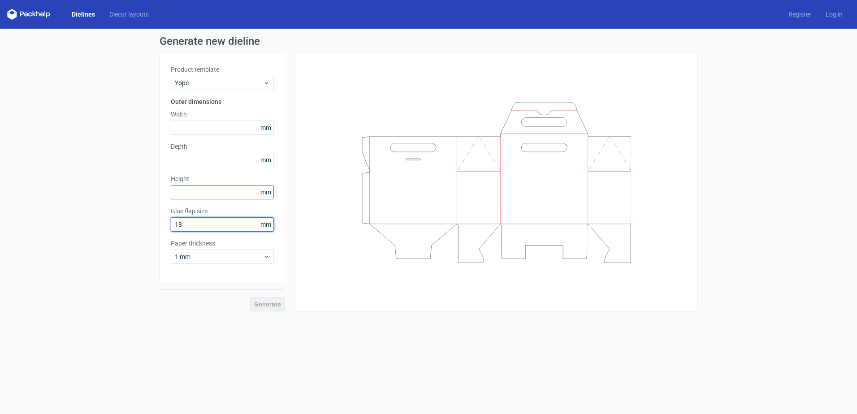
type input "18"
click at [195, 189] on input "text" at bounding box center [222, 192] width 103 height 14
click at [214, 123] on input "text" at bounding box center [222, 128] width 103 height 14
click at [194, 161] on input "text" at bounding box center [222, 160] width 103 height 14
click at [211, 128] on input "text" at bounding box center [222, 128] width 103 height 14
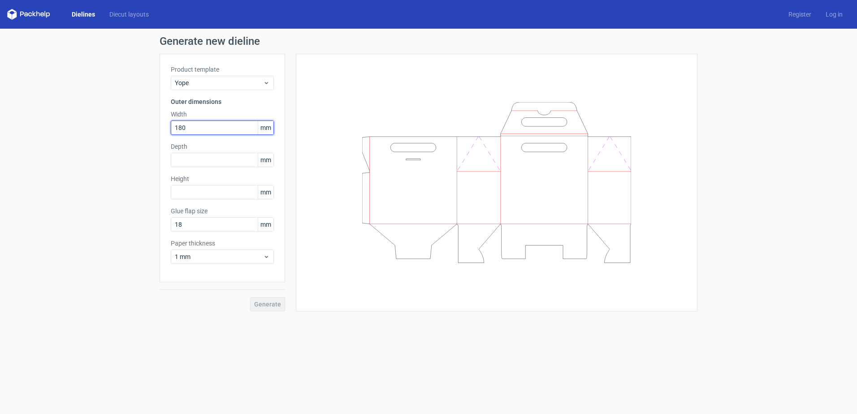
type input "180"
click at [339, 110] on div at bounding box center [496, 182] width 379 height 235
